Goal: Task Accomplishment & Management: Complete application form

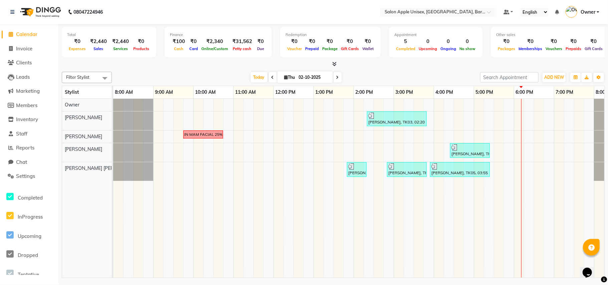
click at [184, 56] on div "Finance ₹100 Cash ₹0 Card ₹2,340 Online/Custom ₹31,562 [PERSON_NAME] cash ₹0 Due" at bounding box center [218, 42] width 107 height 31
drag, startPoint x: 202, startPoint y: 79, endPoint x: 238, endPoint y: 79, distance: 35.7
click at [203, 79] on div "Today Thu 02-10-2025" at bounding box center [296, 77] width 362 height 10
click at [271, 78] on icon at bounding box center [272, 77] width 3 height 4
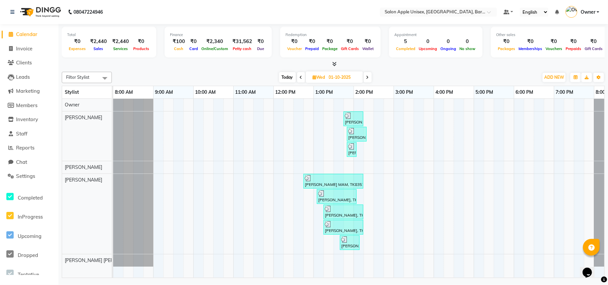
scroll to position [0, 30]
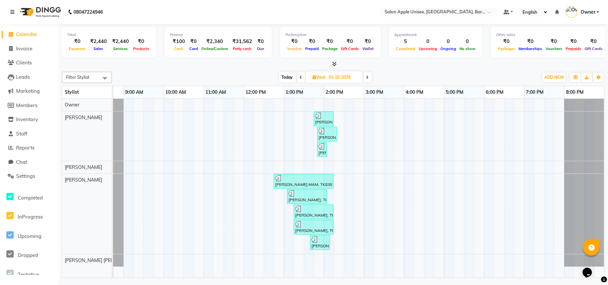
click at [294, 75] on span "Today" at bounding box center [287, 77] width 17 height 10
type input "02-10-2025"
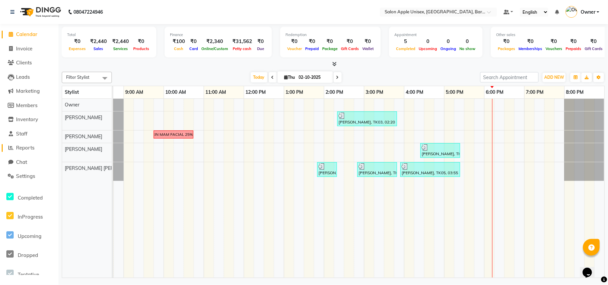
click at [25, 148] on span "Reports" at bounding box center [25, 148] width 18 height 6
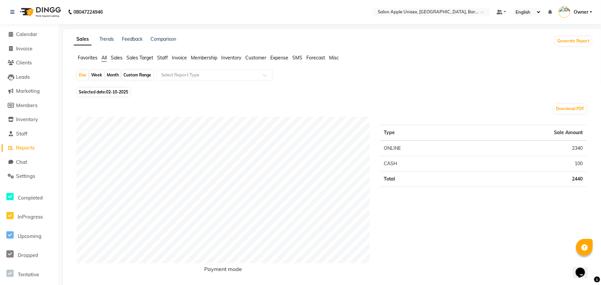
click at [282, 56] on span "Expense" at bounding box center [279, 58] width 18 height 6
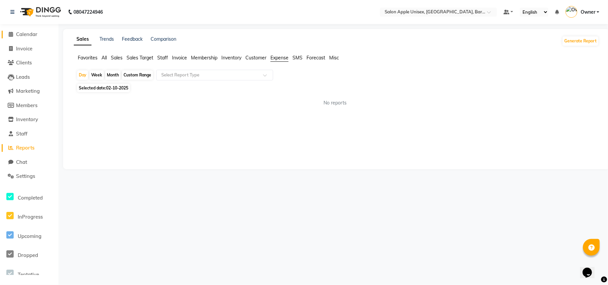
click at [40, 32] on link "Calendar" at bounding box center [29, 35] width 55 height 8
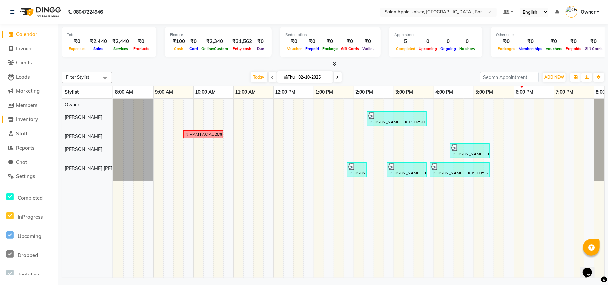
click at [22, 120] on span "Inventory" at bounding box center [27, 119] width 22 height 6
select select
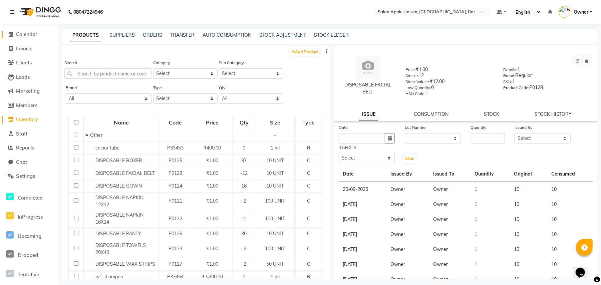
click at [32, 34] on span "Calendar" at bounding box center [26, 34] width 21 height 6
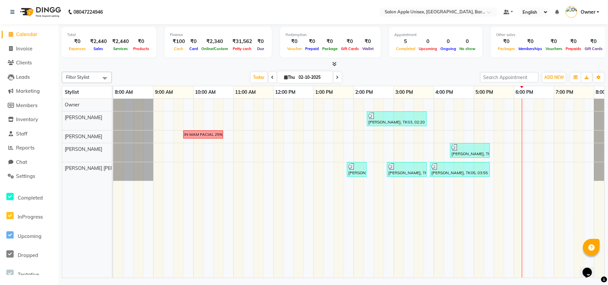
click at [104, 79] on span at bounding box center [104, 78] width 13 height 13
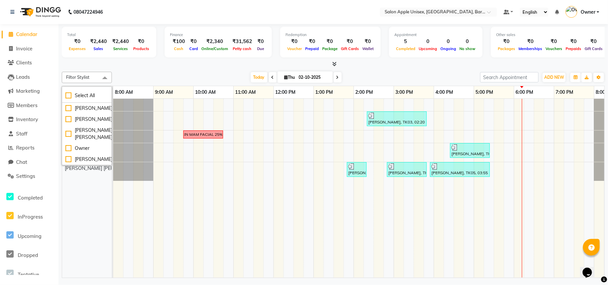
click at [104, 79] on span at bounding box center [104, 78] width 13 height 13
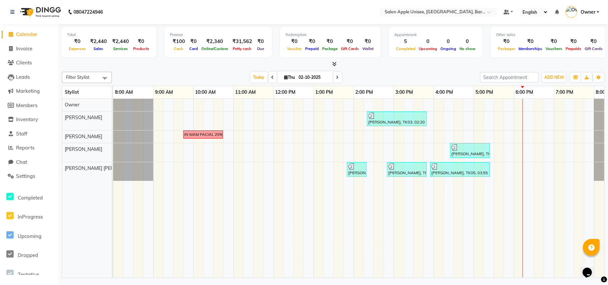
click at [79, 40] on div "₹0" at bounding box center [77, 42] width 20 height 8
drag, startPoint x: 79, startPoint y: 39, endPoint x: 186, endPoint y: 13, distance: 110.0
click at [187, 13] on nav "08047224946 Select Location × Salon Apple Unisex, [GEOGRAPHIC_DATA], Baramati 2…" at bounding box center [304, 12] width 608 height 24
drag, startPoint x: 76, startPoint y: 47, endPoint x: 278, endPoint y: 193, distance: 249.1
click at [303, 202] on td at bounding box center [298, 188] width 10 height 179
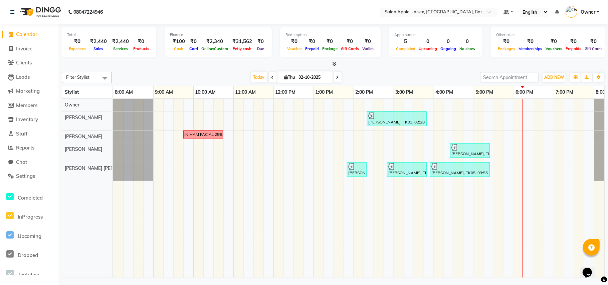
click at [73, 43] on div "₹0" at bounding box center [77, 42] width 20 height 8
click at [76, 49] on span "Expenses" at bounding box center [77, 48] width 20 height 5
click at [24, 51] on link "Invoice" at bounding box center [29, 49] width 55 height 8
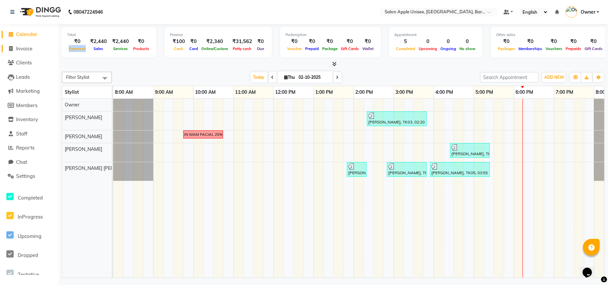
select select "service"
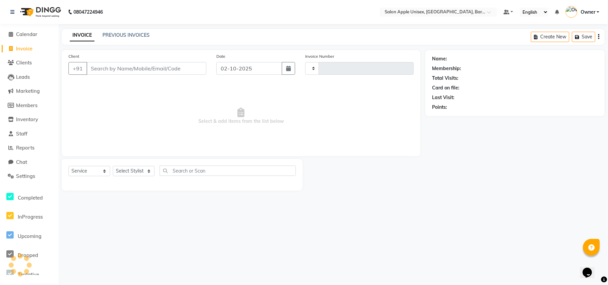
type input "0607"
select select "4957"
click at [89, 175] on select "Select Service Product Membership Package Voucher Prepaid Gift Card" at bounding box center [89, 171] width 42 height 10
click at [134, 128] on span "Select & add items from the list below" at bounding box center [240, 116] width 345 height 67
click at [32, 63] on span "Clients" at bounding box center [24, 62] width 16 height 6
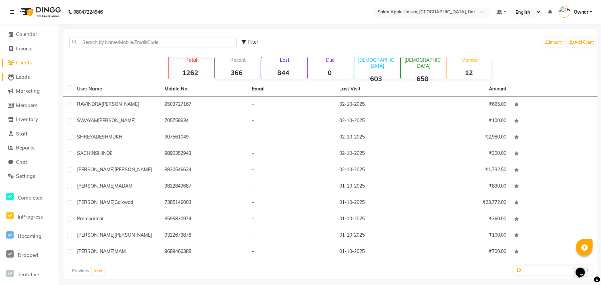
click at [32, 78] on link "Leads" at bounding box center [29, 77] width 55 height 8
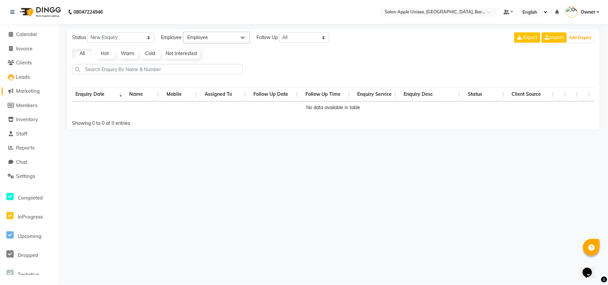
click at [37, 90] on span "Marketing" at bounding box center [28, 91] width 24 height 6
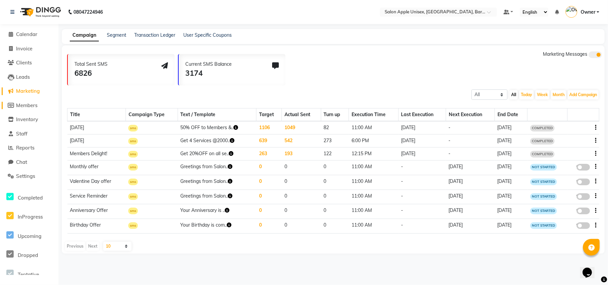
click at [32, 105] on span "Members" at bounding box center [26, 105] width 21 height 6
select select
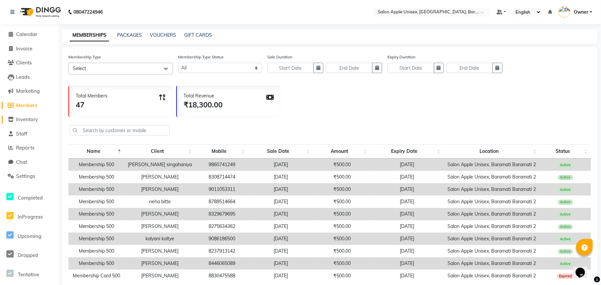
click at [26, 121] on span "Inventory" at bounding box center [27, 119] width 22 height 6
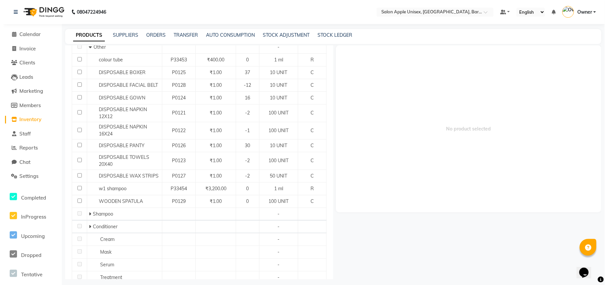
scroll to position [89, 0]
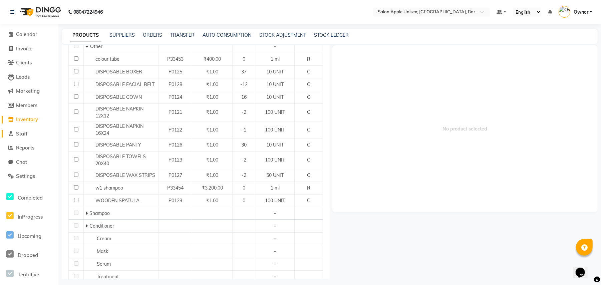
click at [25, 135] on span "Staff" at bounding box center [21, 134] width 11 height 6
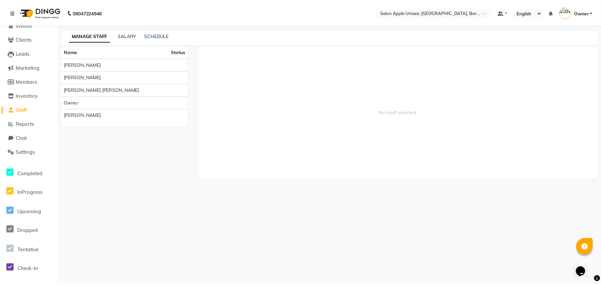
scroll to position [44, 0]
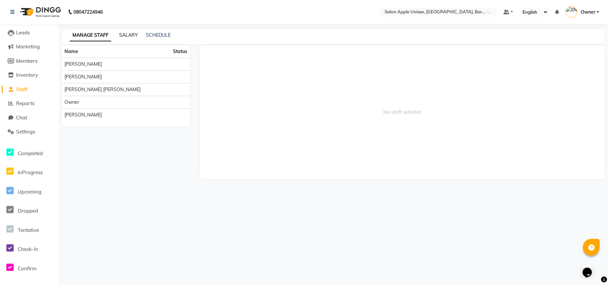
click at [123, 35] on link "SALARY" at bounding box center [128, 35] width 19 height 6
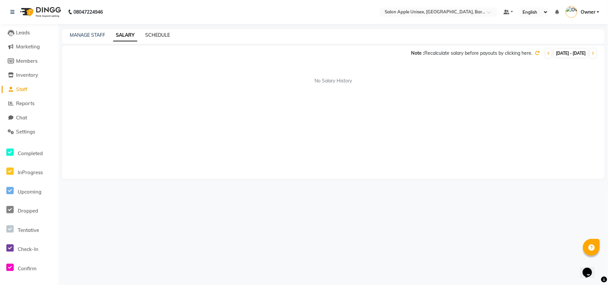
click at [155, 35] on link "SCHEDULE" at bounding box center [157, 35] width 25 height 6
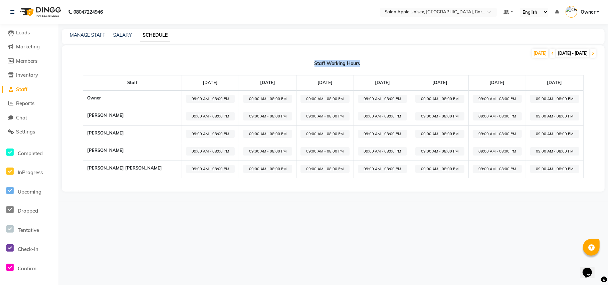
drag, startPoint x: 83, startPoint y: 79, endPoint x: 587, endPoint y: 198, distance: 517.3
click at [587, 198] on main "MANAGE STAFF SALARY SCHEDULE [DATE] [DATE] - [DATE] Staff Working Hours Staff […" at bounding box center [332, 115] width 549 height 173
click at [253, 196] on main "MANAGE STAFF SALARY SCHEDULE [DATE] [DATE] - [DATE] Staff Working Hours Staff […" at bounding box center [332, 115] width 549 height 173
click at [33, 100] on span "Reports" at bounding box center [25, 103] width 18 height 6
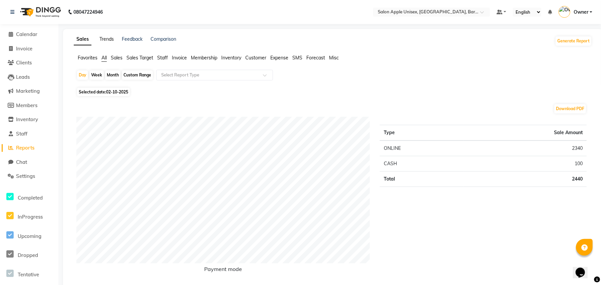
click at [101, 37] on link "Trends" at bounding box center [106, 39] width 14 height 6
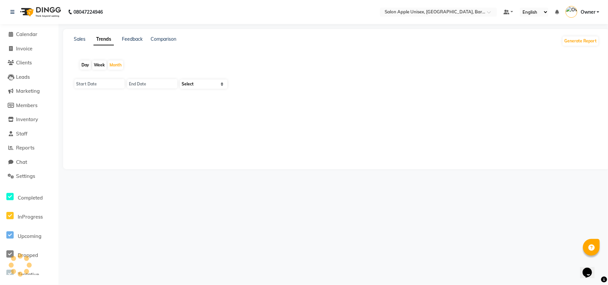
type input "01-10-2025"
type input "[DATE]"
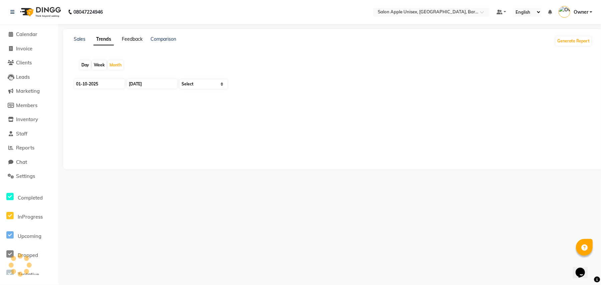
select select "by_client"
click at [128, 37] on link "Feedback" at bounding box center [132, 39] width 21 height 6
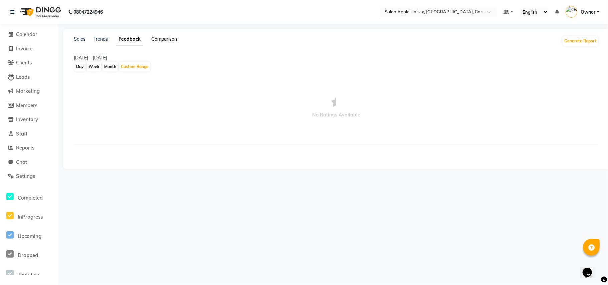
click at [153, 39] on link "Comparison" at bounding box center [164, 39] width 26 height 6
select select "single_date"
select select "single_date_dash"
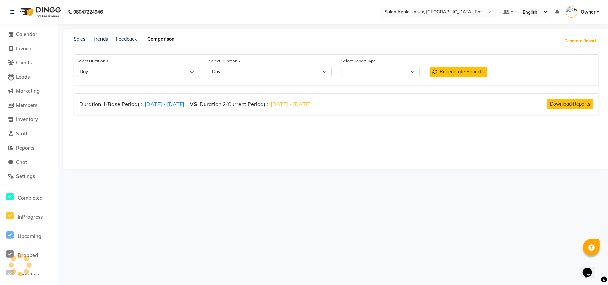
select select "comparison_report"
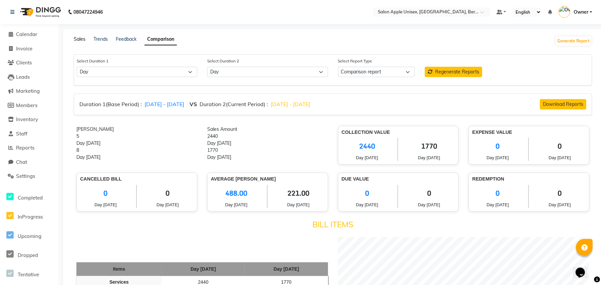
click at [83, 37] on link "Sales" at bounding box center [80, 39] width 12 height 6
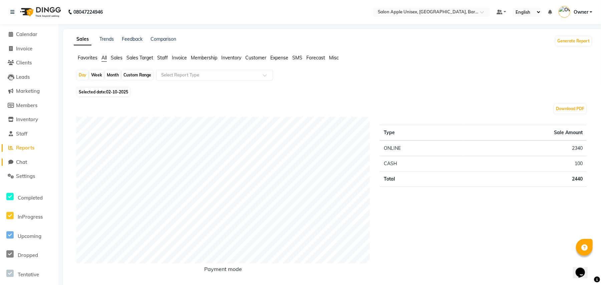
click at [32, 162] on link "Chat" at bounding box center [29, 163] width 55 height 8
select select "100"
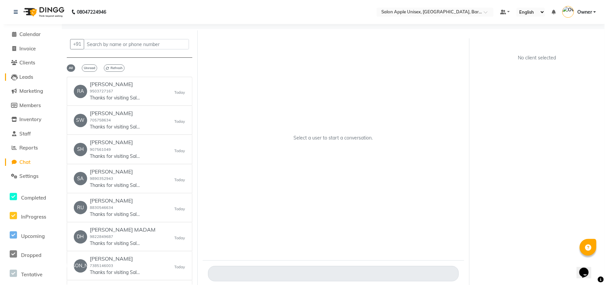
scroll to position [44, 0]
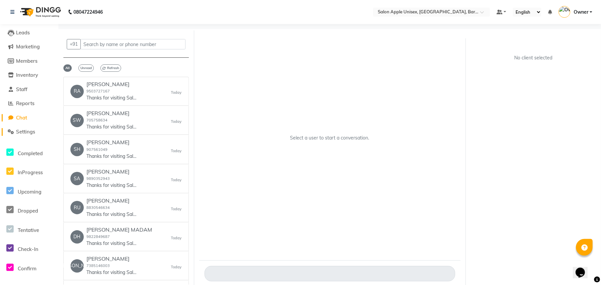
click at [30, 130] on span "Settings" at bounding box center [25, 132] width 19 height 6
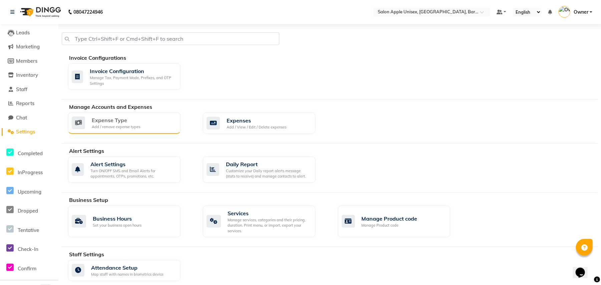
click at [114, 121] on div "Expense Type" at bounding box center [116, 120] width 48 height 8
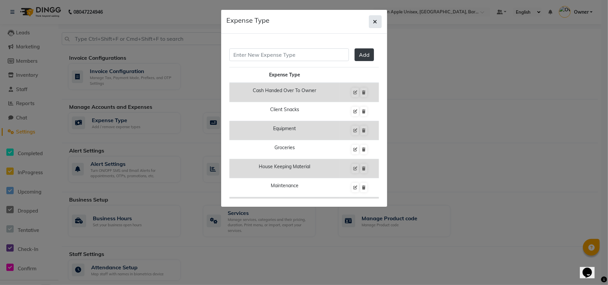
click at [377, 19] on button "button" at bounding box center [375, 21] width 13 height 13
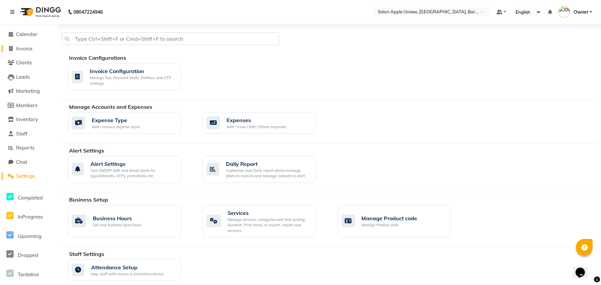
click at [29, 49] on span "Invoice" at bounding box center [24, 48] width 16 height 6
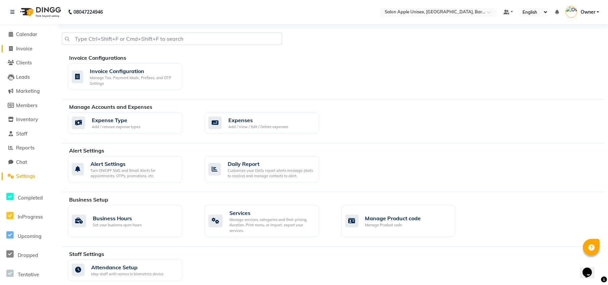
select select "4957"
select select "service"
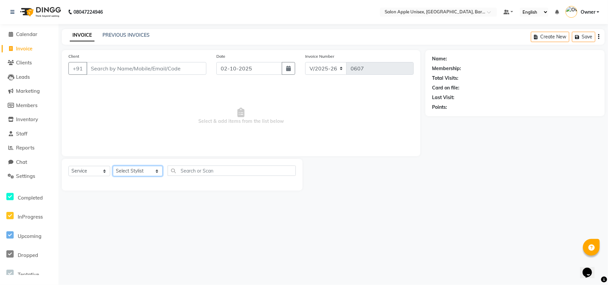
click at [135, 173] on select "Select Stylist [PERSON_NAME] [PERSON_NAME] [PERSON_NAME] [PERSON_NAME] Owner [P…" at bounding box center [138, 171] width 50 height 10
select select "30879"
click at [113, 166] on select "Select Stylist [PERSON_NAME] [PERSON_NAME] [PERSON_NAME] [PERSON_NAME] Owner [P…" at bounding box center [138, 171] width 50 height 10
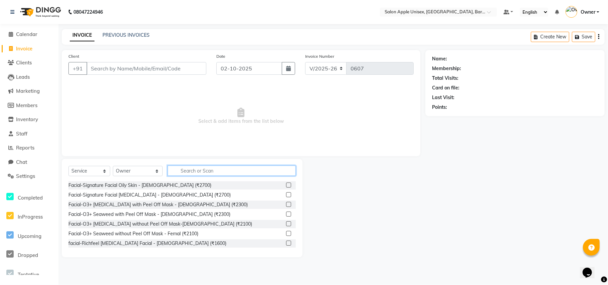
click at [177, 173] on input "text" at bounding box center [232, 171] width 128 height 10
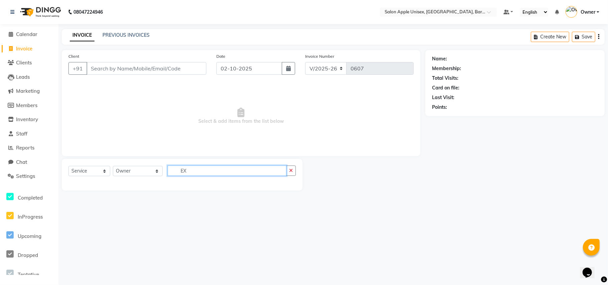
type input "E"
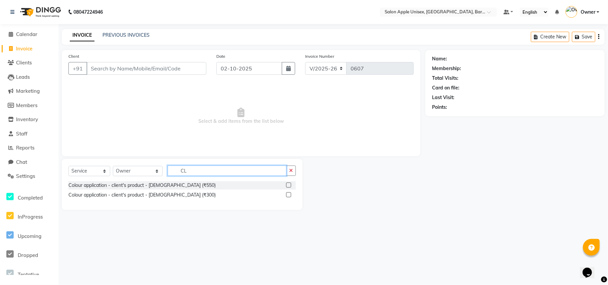
type input "C"
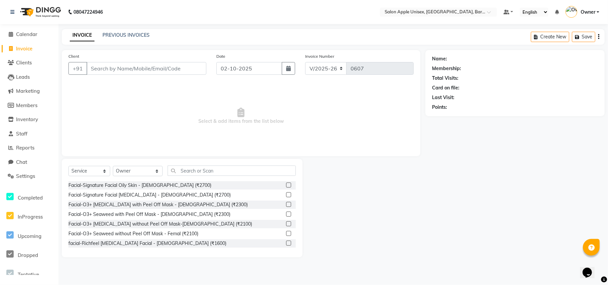
click at [88, 107] on span "Select & add items from the list below" at bounding box center [240, 116] width 345 height 67
click at [35, 177] on span "Settings" at bounding box center [25, 176] width 19 height 6
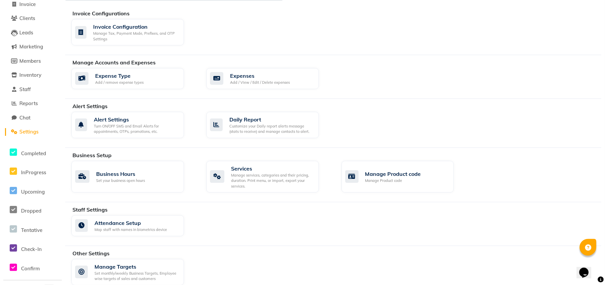
scroll to position [55, 0]
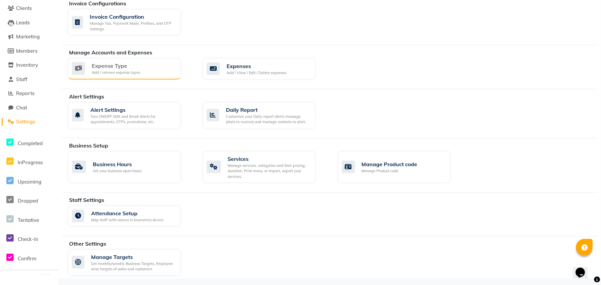
click at [120, 73] on div "Add / remove expense types" at bounding box center [116, 73] width 48 height 6
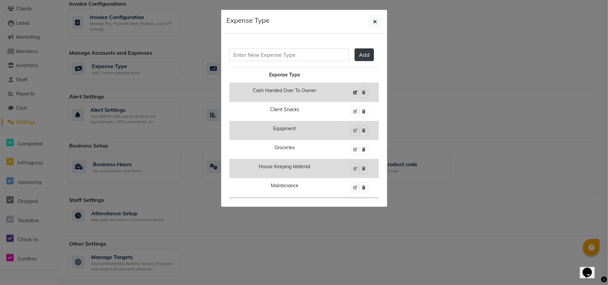
click at [353, 92] on icon at bounding box center [355, 92] width 4 height 4
type input "CASH HANDED OVER TO OWNER"
click at [364, 56] on button "Cancel" at bounding box center [364, 54] width 26 height 13
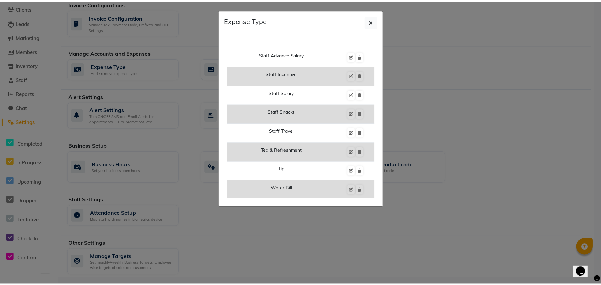
scroll to position [291, 0]
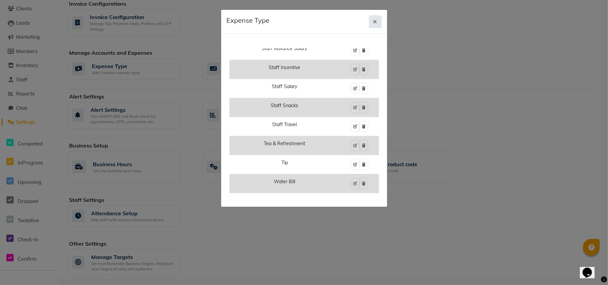
click at [377, 23] on icon "button" at bounding box center [375, 21] width 4 height 5
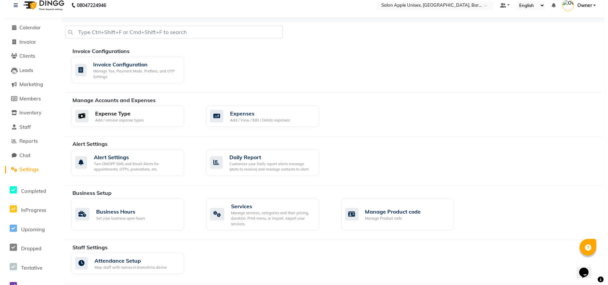
scroll to position [0, 0]
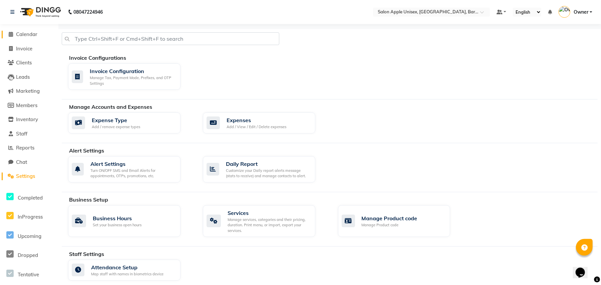
click at [35, 31] on span "Calendar" at bounding box center [26, 34] width 21 height 6
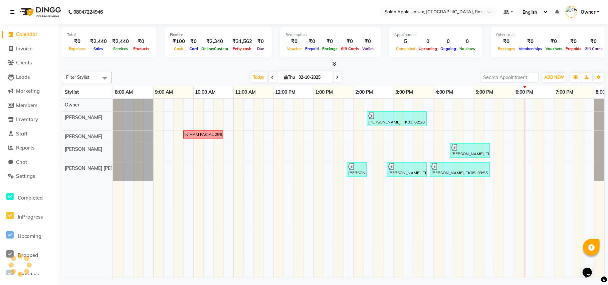
click at [13, 10] on icon at bounding box center [12, 12] width 4 height 5
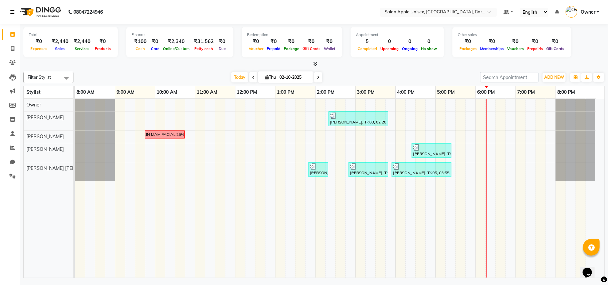
click at [13, 10] on icon at bounding box center [12, 12] width 4 height 5
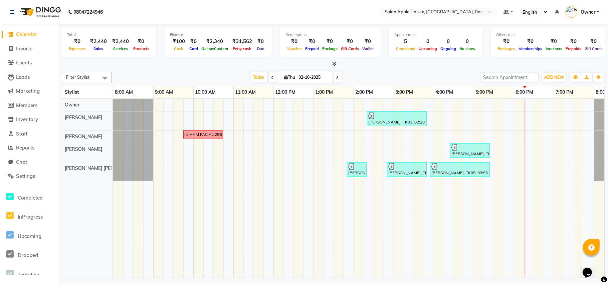
click at [71, 45] on div "Expenses" at bounding box center [77, 48] width 20 height 7
click at [77, 42] on div "₹0" at bounding box center [77, 42] width 20 height 8
click at [495, 76] on input "search" at bounding box center [509, 77] width 58 height 10
click at [423, 67] on div at bounding box center [333, 64] width 543 height 7
click at [34, 48] on link "Invoice" at bounding box center [29, 49] width 55 height 8
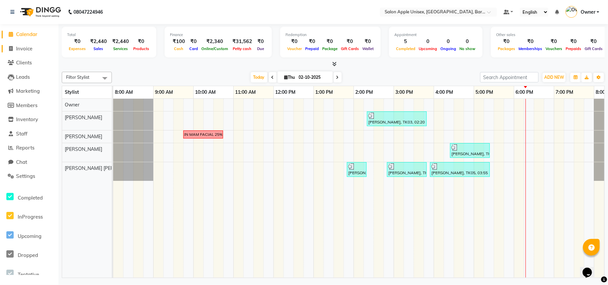
select select "4957"
select select "service"
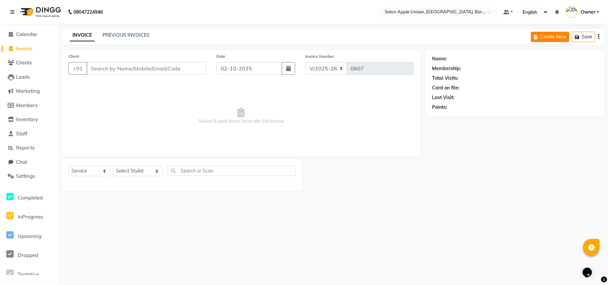
click at [557, 35] on button "Create New" at bounding box center [550, 37] width 38 height 10
select select "4957"
select select "service"
click at [557, 34] on button "Create New" at bounding box center [550, 37] width 38 height 10
select select "4957"
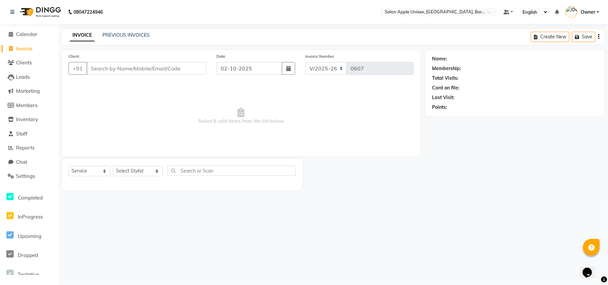
select select "service"
click at [557, 34] on button "Create New" at bounding box center [550, 37] width 38 height 10
select select "service"
type input "0607"
select select "4957"
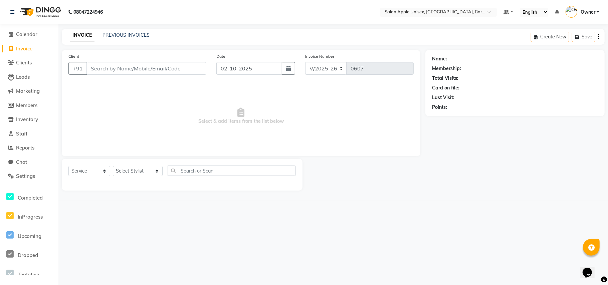
click at [599, 37] on icon "button" at bounding box center [598, 37] width 1 height 0
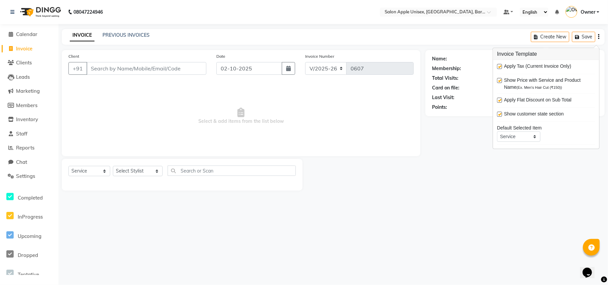
scroll to position [33, 0]
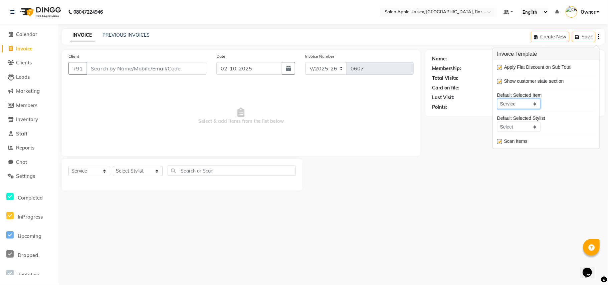
click at [521, 103] on select "Service Product Membership Package Voucher Prepaid Gift Card" at bounding box center [518, 104] width 43 height 10
click at [551, 111] on div "Apply Tax (Current Invoice Only) Show Price with Service and Product Name (Ex. …" at bounding box center [546, 104] width 98 height 83
click at [531, 126] on select "Select Not Set [PERSON_NAME] [PERSON_NAME] [PERSON_NAME] [PERSON_NAME] Owner [P…" at bounding box center [518, 127] width 43 height 10
click at [487, 183] on div "Name: Membership: Total Visits: Card on file: Last Visit: Points:" at bounding box center [517, 120] width 184 height 141
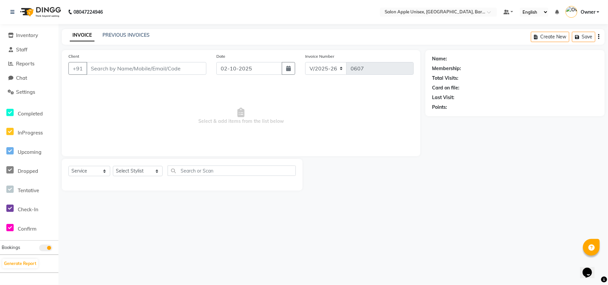
scroll to position [89, 0]
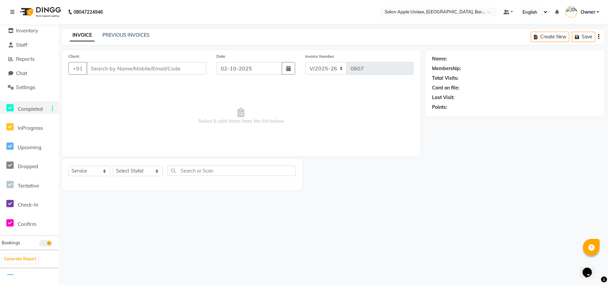
click at [34, 106] on span "Completed" at bounding box center [30, 109] width 25 height 6
click at [35, 166] on span "Dropped" at bounding box center [28, 166] width 20 height 6
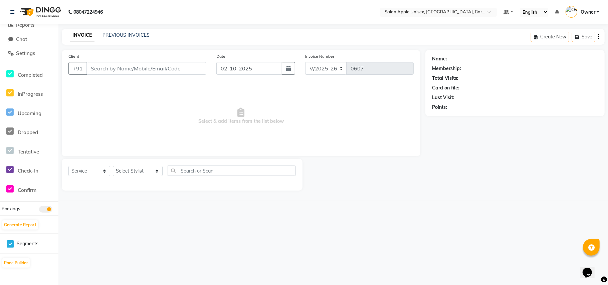
click at [32, 245] on span "Segments" at bounding box center [28, 243] width 22 height 7
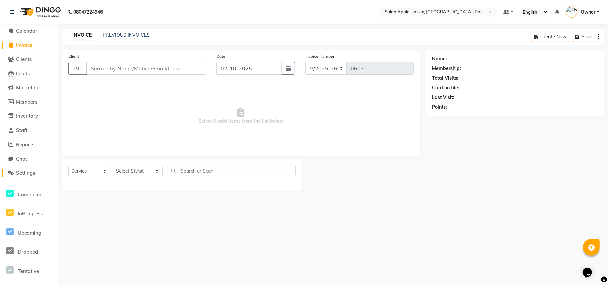
scroll to position [0, 0]
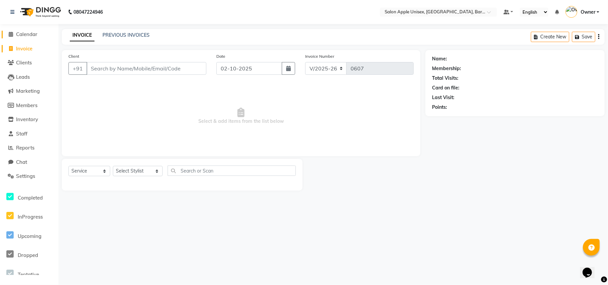
click at [23, 35] on span "Calendar" at bounding box center [26, 34] width 21 height 6
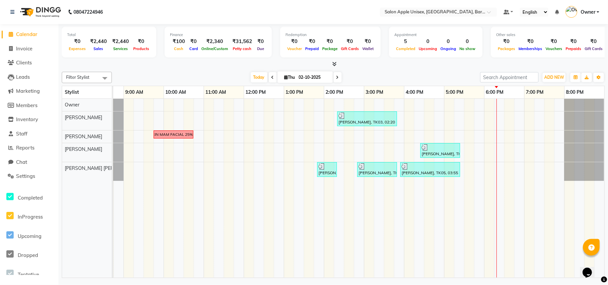
scroll to position [123, 0]
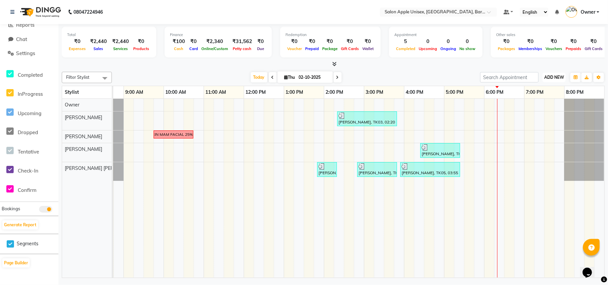
click at [551, 76] on span "ADD NEW" at bounding box center [554, 77] width 20 height 5
click at [536, 107] on link "Add Expense" at bounding box center [538, 107] width 53 height 9
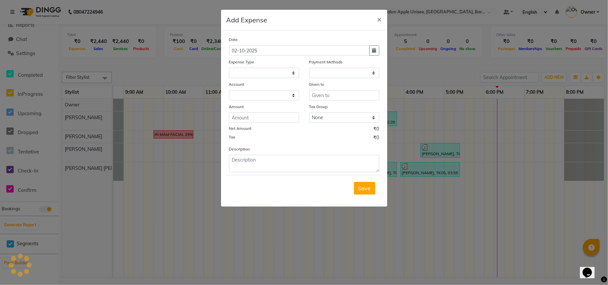
select select "1"
select select "3839"
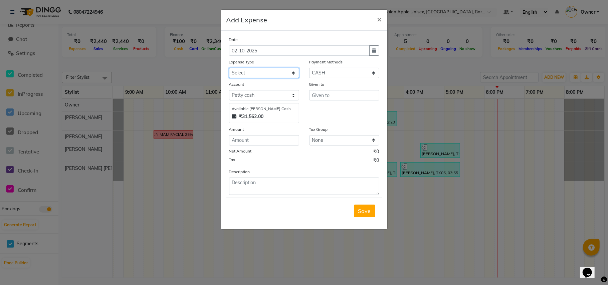
click at [254, 74] on select "Select CASH HANDED OVER TO OWNER Client Snacks Equipment Groceries House keepin…" at bounding box center [264, 73] width 70 height 10
select select "20978"
click at [229, 68] on select "Select CASH HANDED OVER TO OWNER Client Snacks Equipment Groceries House keepin…" at bounding box center [264, 73] width 70 height 10
click at [327, 72] on select "Select CASH CARD ONLINE LUZO GPay UPI [DOMAIN_NAME] DefiDeal MariDeal Prepaid P…" at bounding box center [344, 73] width 70 height 10
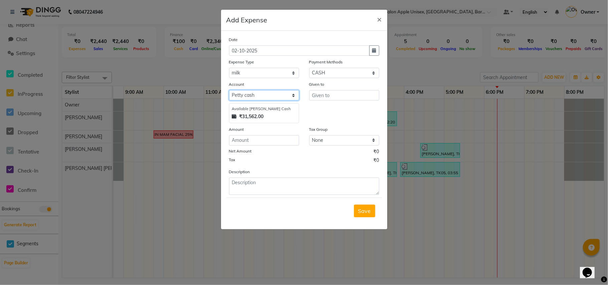
click at [263, 96] on select "Select [PERSON_NAME] cash Default account" at bounding box center [264, 95] width 70 height 10
click at [320, 96] on input "text" at bounding box center [344, 95] width 70 height 10
click at [248, 142] on input "number" at bounding box center [264, 140] width 70 height 10
drag, startPoint x: 330, startPoint y: 97, endPoint x: 307, endPoint y: 104, distance: 23.7
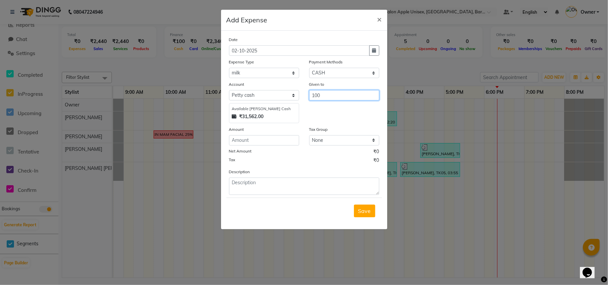
click at [307, 104] on div "Given to 100" at bounding box center [344, 102] width 80 height 42
type input "S"
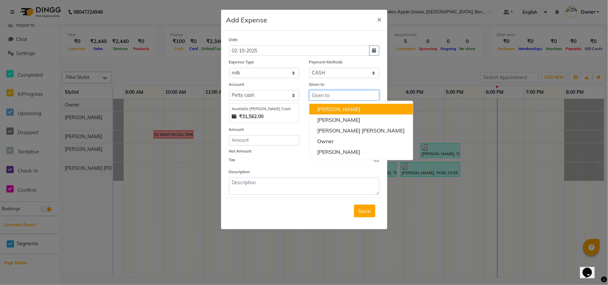
click at [332, 108] on ngb-highlight "[PERSON_NAME]" at bounding box center [338, 109] width 43 height 7
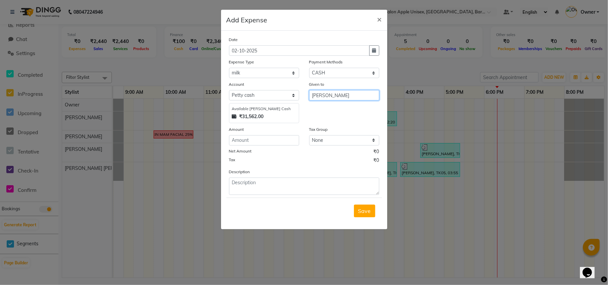
type input "[PERSON_NAME]"
click at [330, 142] on select "None GST 5% GST" at bounding box center [344, 140] width 70 height 10
click at [312, 240] on ngb-modal-window "Add Expense × Date [DATE] Expense Type Select CASH HANDED OVER TO OWNER Client …" at bounding box center [304, 142] width 608 height 285
click at [381, 19] on span "×" at bounding box center [379, 19] width 5 height 10
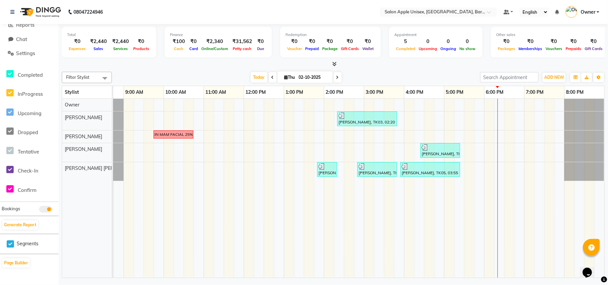
click at [533, 65] on div at bounding box center [333, 64] width 543 height 7
click at [554, 82] on div "ADD NEW Toggle Dropdown Add Appointment Add Invoice Add Expense Add Attendance …" at bounding box center [554, 77] width 24 height 11
click at [554, 78] on span "ADD NEW" at bounding box center [554, 77] width 20 height 5
click at [539, 108] on link "Add Expense" at bounding box center [538, 107] width 53 height 9
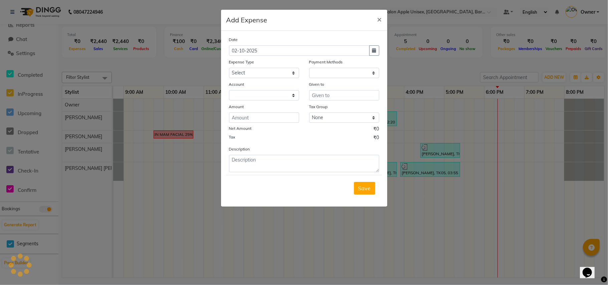
select select "1"
select select "3839"
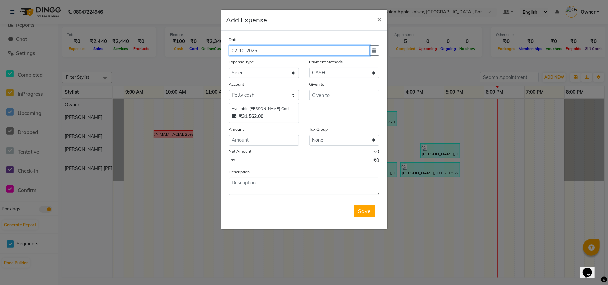
click at [266, 51] on input "02-10-2025" at bounding box center [299, 50] width 141 height 10
click at [375, 52] on icon "button" at bounding box center [374, 50] width 4 height 5
select select "10"
select select "2025"
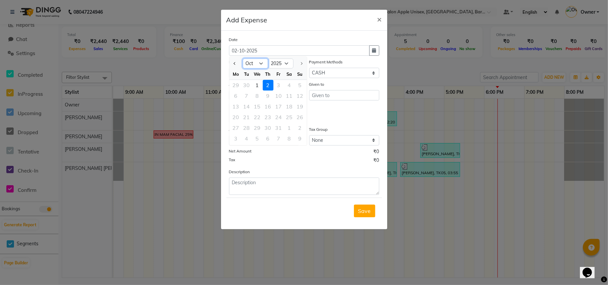
click at [257, 63] on select "Jan Feb Mar Apr May Jun [DATE] Aug Sep Oct" at bounding box center [255, 64] width 25 height 10
select select "9"
click at [243, 59] on select "Jan Feb Mar Apr May Jun [DATE] Aug Sep Oct" at bounding box center [255, 64] width 25 height 10
click at [379, 19] on span "×" at bounding box center [379, 19] width 5 height 10
